Goal: Task Accomplishment & Management: Complete application form

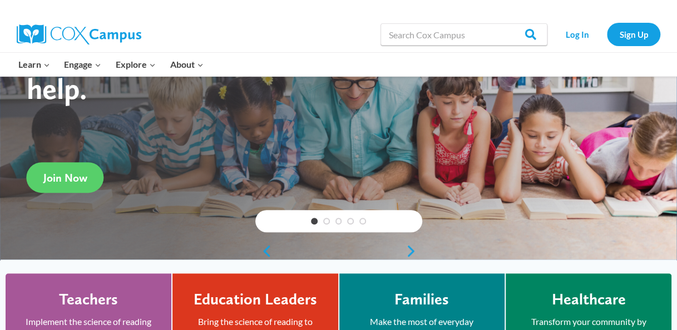
scroll to position [121, 0]
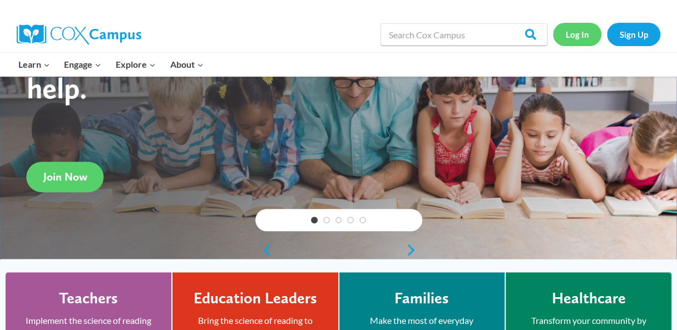
click at [573, 31] on link "Log In" at bounding box center [577, 34] width 48 height 23
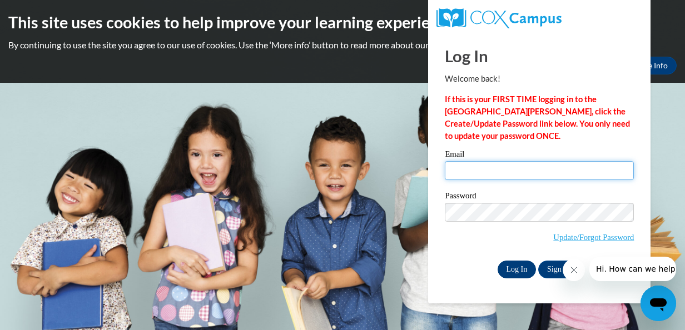
type input "jbotello@daltonstate.edu"
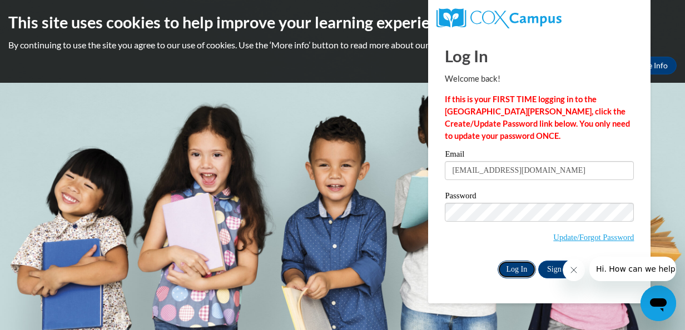
click at [522, 265] on input "Log In" at bounding box center [517, 270] width 39 height 18
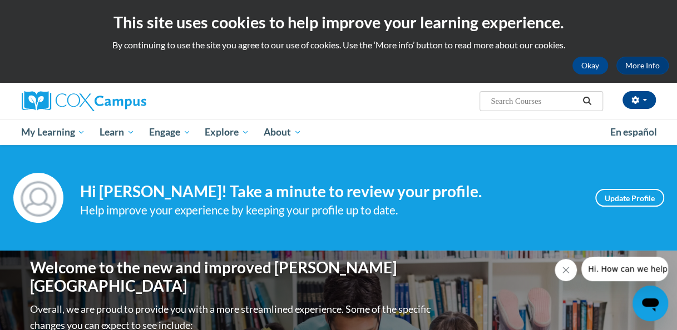
click at [567, 273] on icon "Close message from company" at bounding box center [566, 271] width 6 height 6
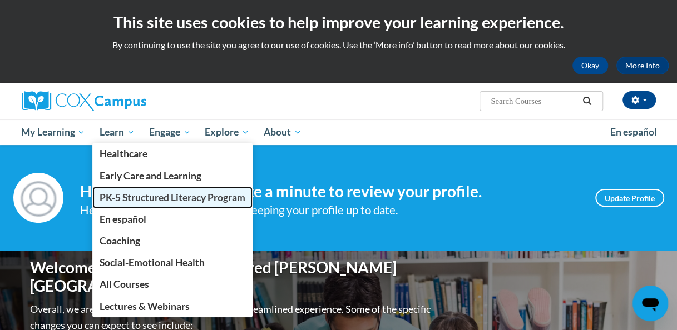
click at [159, 197] on span "PK-5 Structured Literacy Program" at bounding box center [173, 198] width 146 height 12
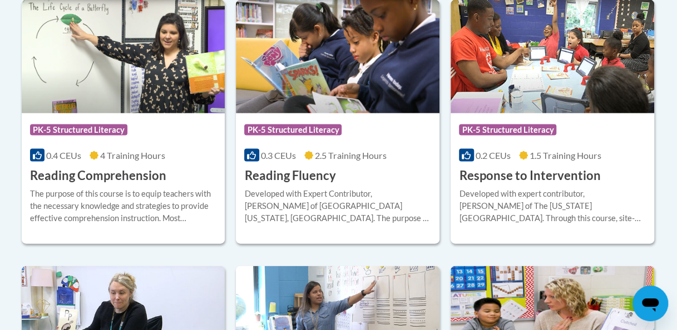
scroll to position [1093, 0]
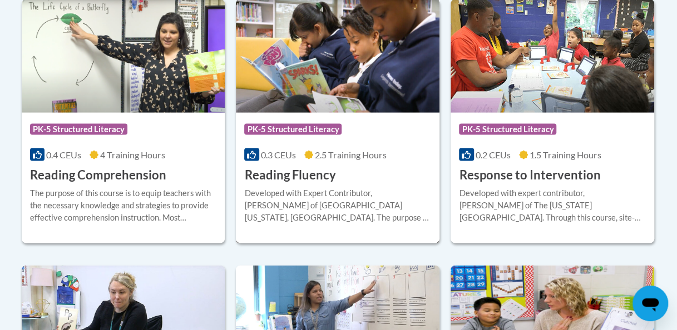
click at [345, 107] on img at bounding box center [338, 55] width 204 height 113
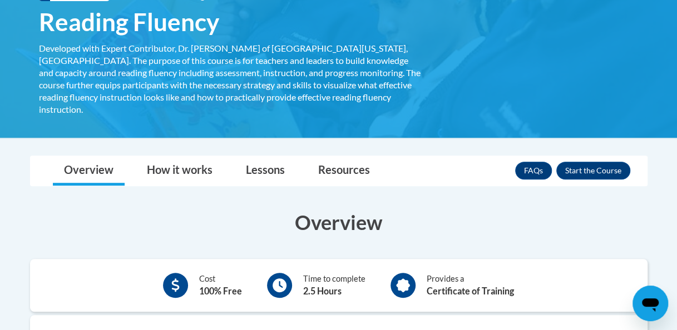
scroll to position [193, 0]
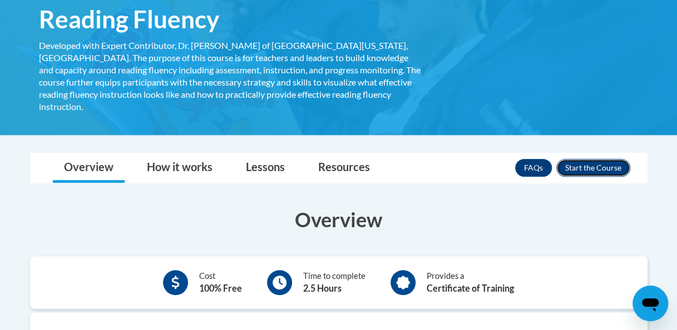
click at [616, 159] on button "Enroll" at bounding box center [593, 168] width 74 height 18
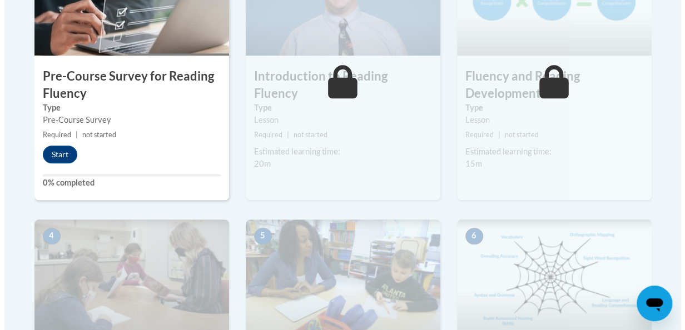
scroll to position [429, 0]
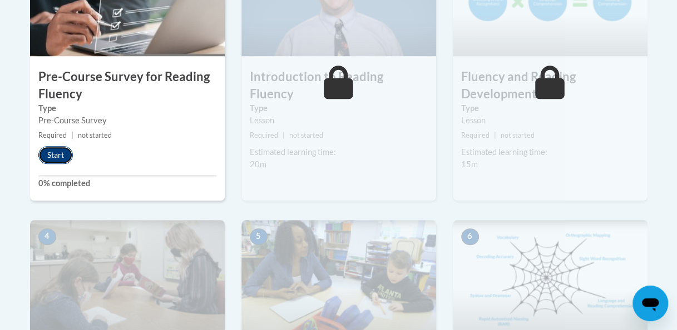
click at [54, 151] on button "Start" at bounding box center [55, 155] width 34 height 18
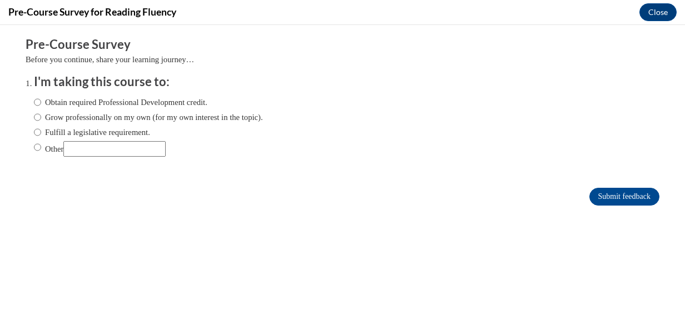
scroll to position [0, 0]
click at [34, 103] on input "Obtain required Professional Development credit." at bounding box center [37, 102] width 7 height 12
radio input "true"
click at [606, 206] on form "Pre-Course Survey Before you continue, share your learning journey… I'm taking …" at bounding box center [343, 126] width 634 height 181
click at [601, 196] on input "Submit feedback" at bounding box center [625, 197] width 70 height 18
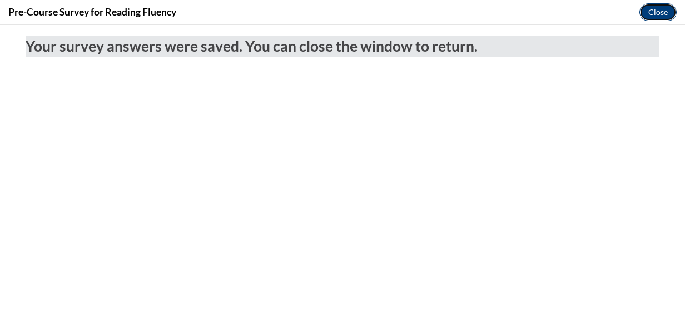
click at [657, 17] on button "Close" at bounding box center [658, 12] width 37 height 18
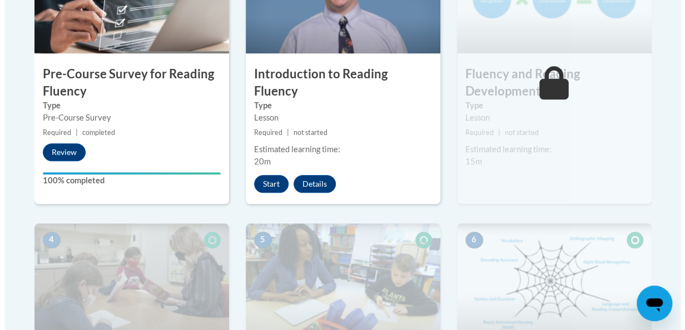
scroll to position [430, 0]
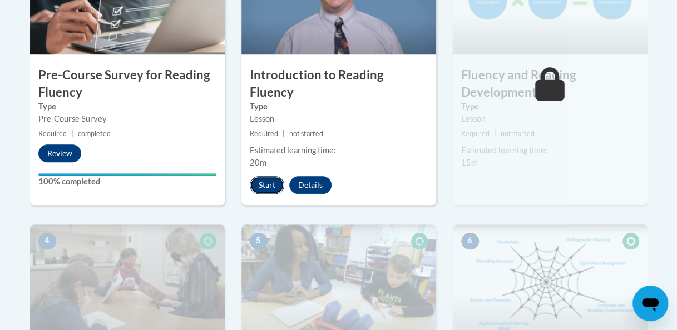
click at [259, 176] on button "Start" at bounding box center [267, 185] width 34 height 18
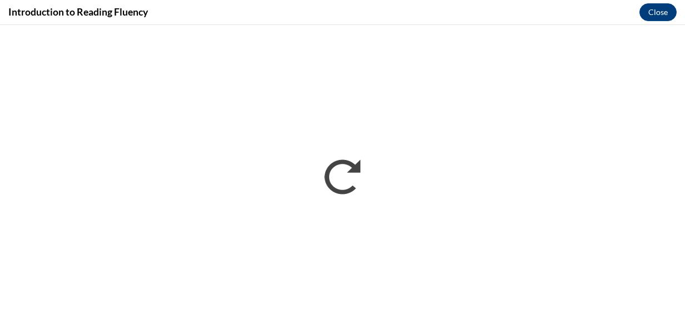
scroll to position [0, 0]
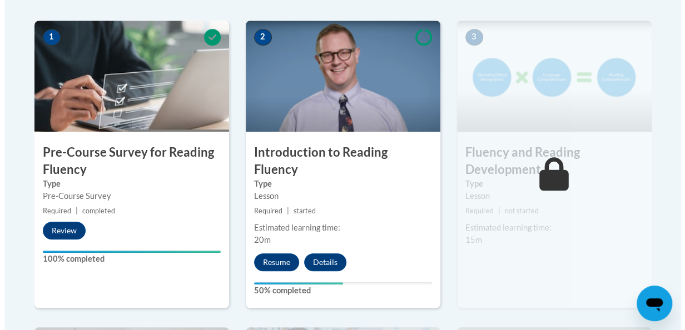
scroll to position [359, 0]
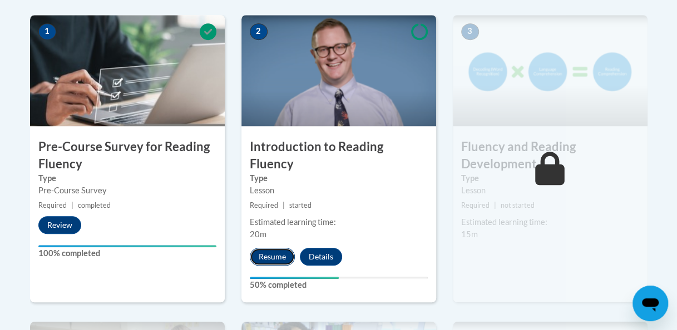
click at [286, 248] on button "Resume" at bounding box center [272, 257] width 45 height 18
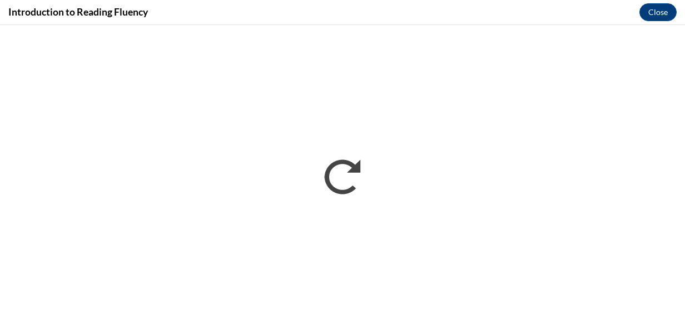
scroll to position [0, 0]
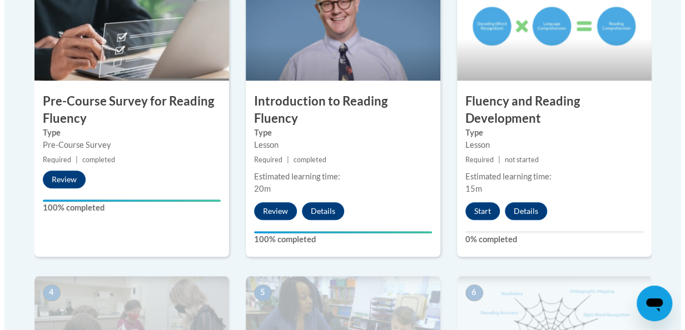
scroll to position [412, 0]
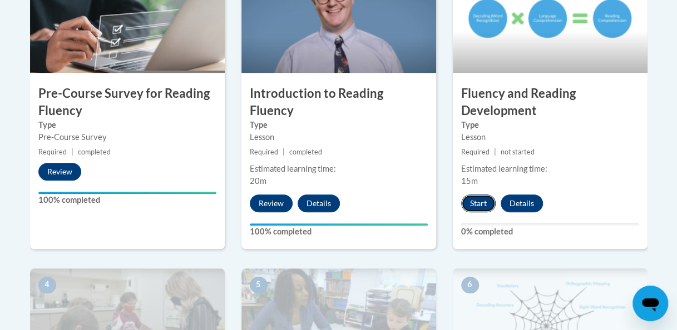
click at [470, 208] on button "Start" at bounding box center [478, 204] width 34 height 18
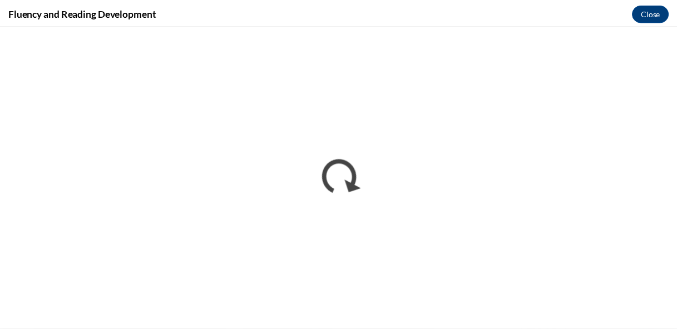
scroll to position [0, 0]
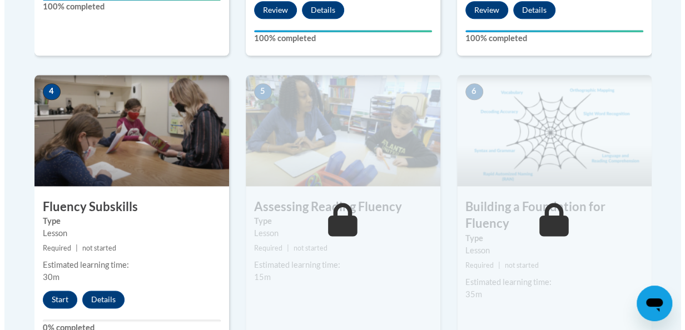
scroll to position [611, 0]
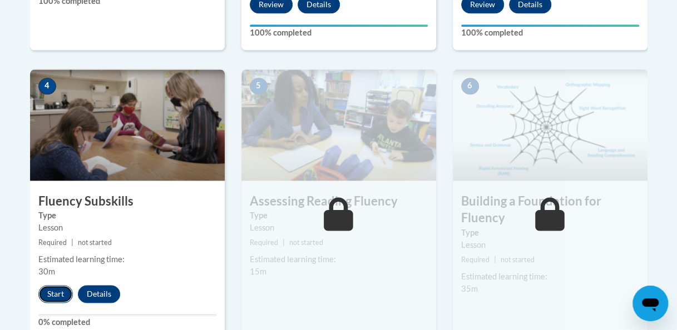
click at [56, 290] on button "Start" at bounding box center [55, 294] width 34 height 18
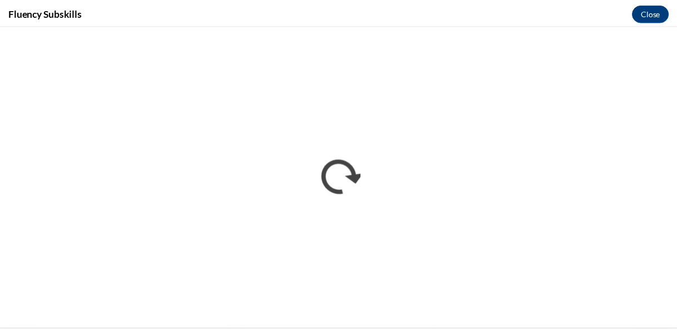
scroll to position [0, 0]
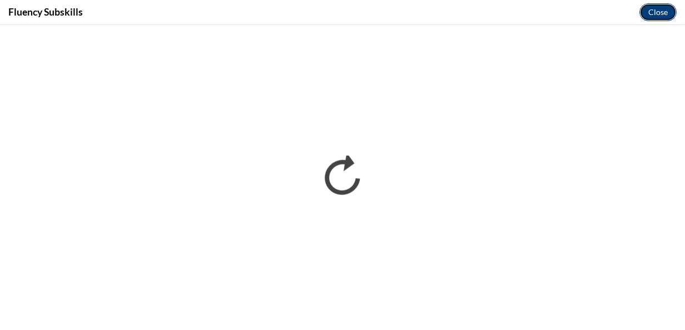
click at [657, 16] on button "Close" at bounding box center [658, 12] width 37 height 18
